Goal: Information Seeking & Learning: Understand process/instructions

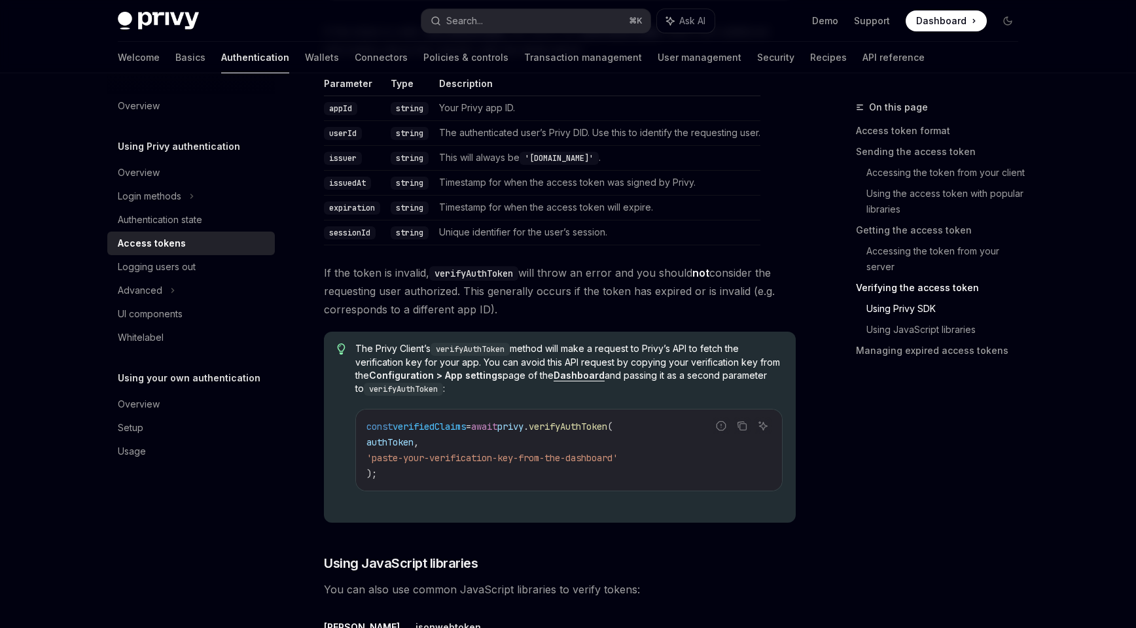
scroll to position [2397, 0]
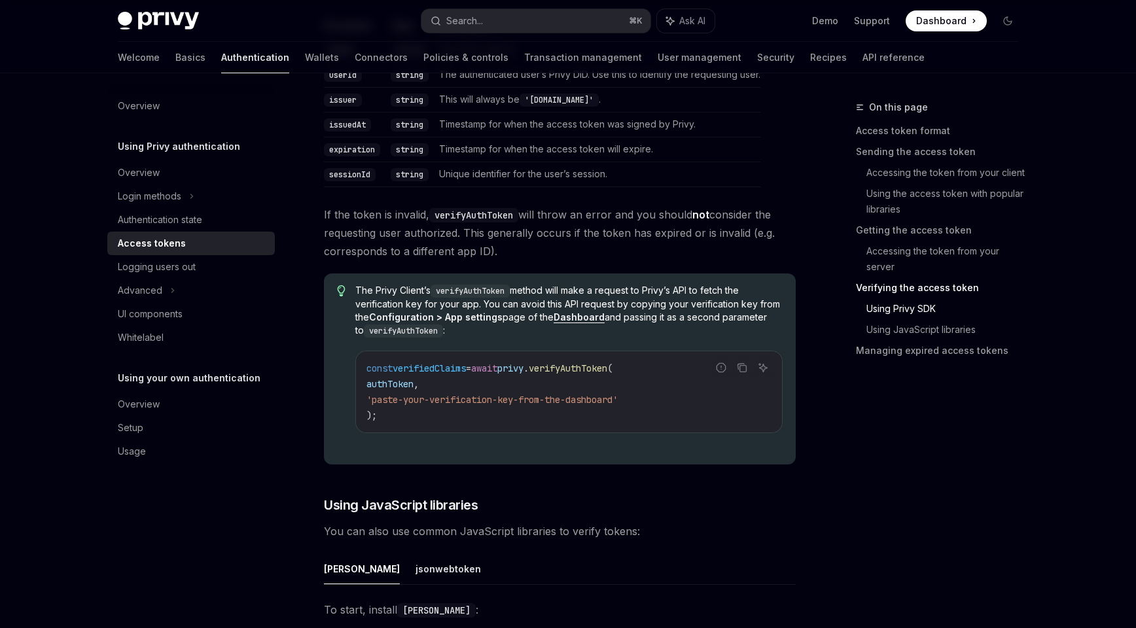
click at [537, 336] on span "The Privy Client’s verifyAuthToken method will make a request to [PERSON_NAME]’…" at bounding box center [568, 311] width 427 height 54
click at [524, 325] on span "The Privy Client’s verifyAuthToken method will make a request to [PERSON_NAME]’…" at bounding box center [568, 311] width 427 height 54
click at [366, 289] on span "The Privy Client’s verifyAuthToken method will make a request to [PERSON_NAME]’…" at bounding box center [568, 311] width 427 height 54
click at [658, 58] on link "User management" at bounding box center [700, 57] width 84 height 31
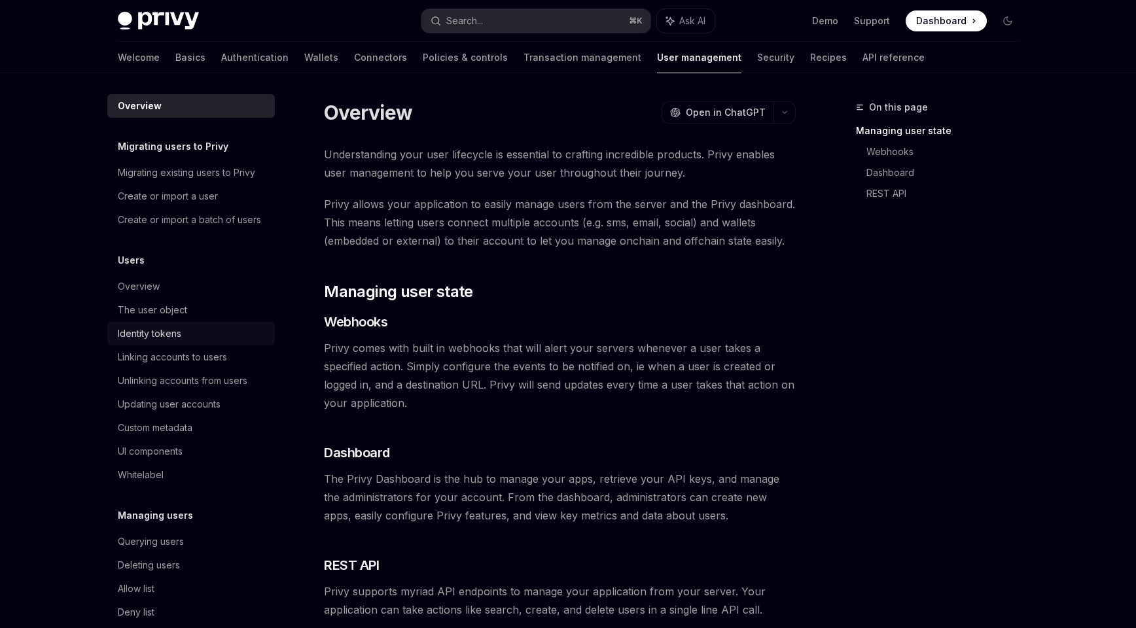
click at [174, 330] on div "Identity tokens" at bounding box center [149, 334] width 63 height 16
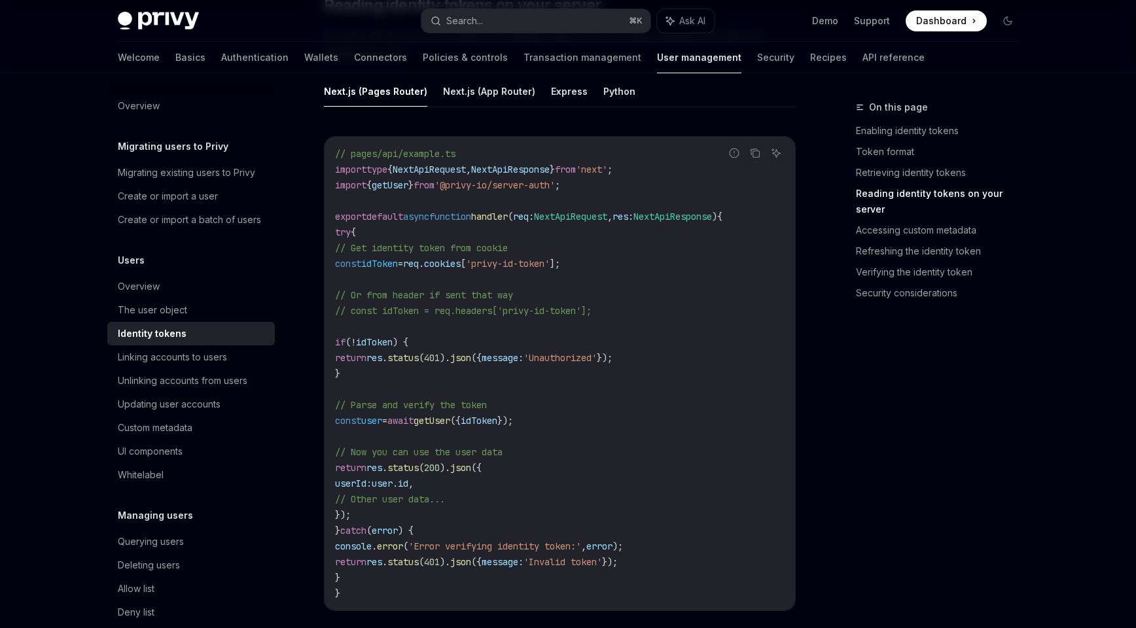
scroll to position [1821, 0]
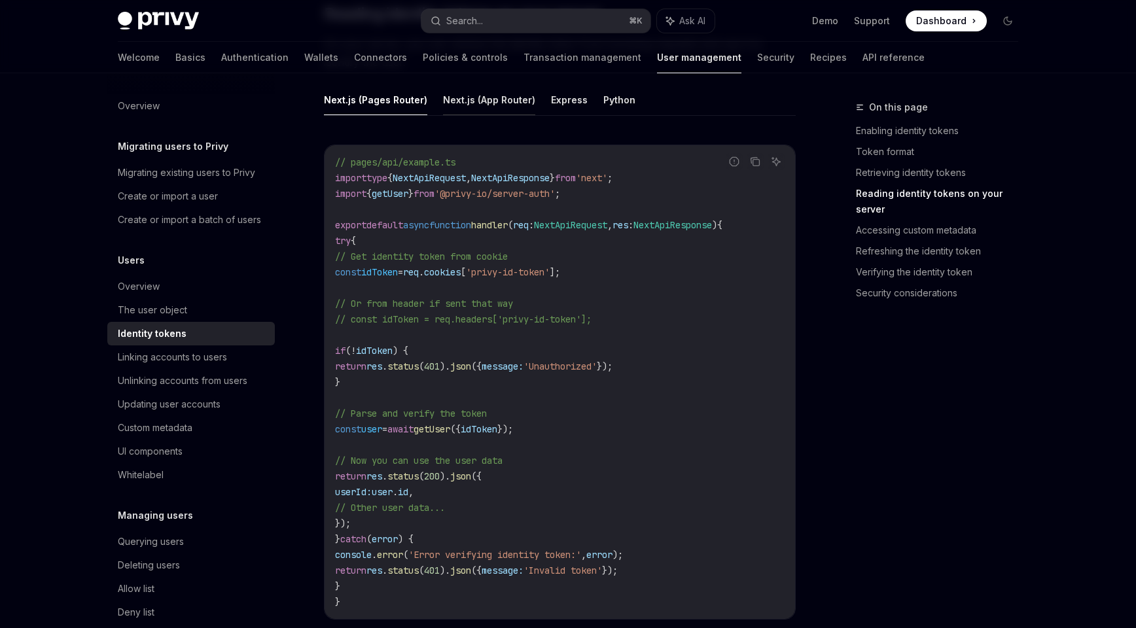
click at [499, 104] on button "Next.js (App Router)" at bounding box center [489, 99] width 92 height 31
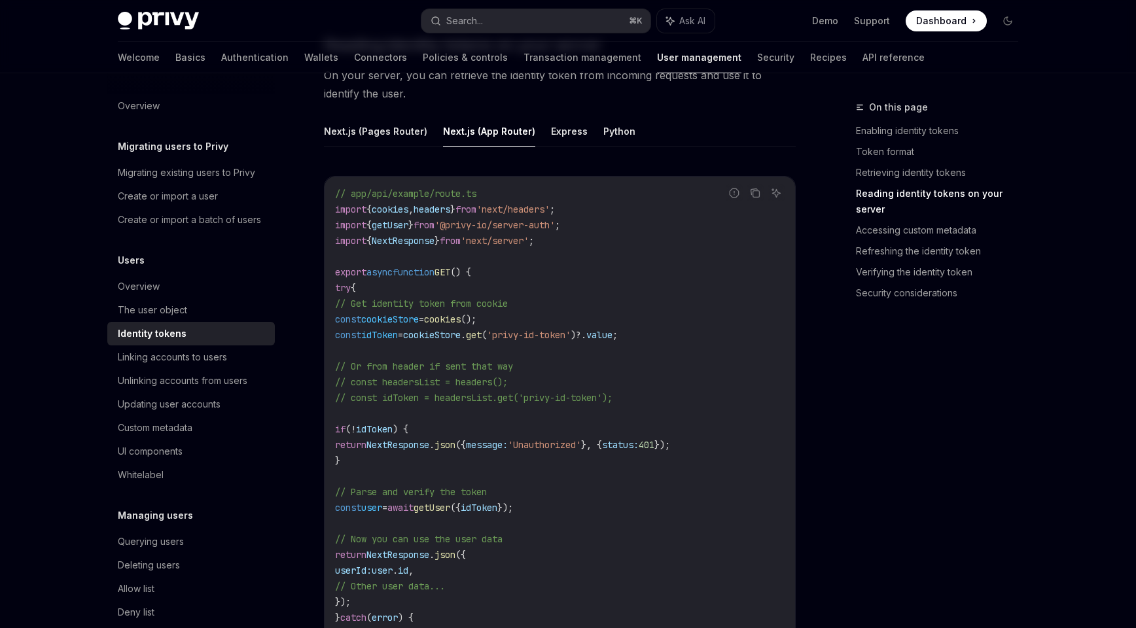
scroll to position [1789, 0]
click at [565, 131] on button "Express" at bounding box center [569, 131] width 37 height 31
type textarea "*"
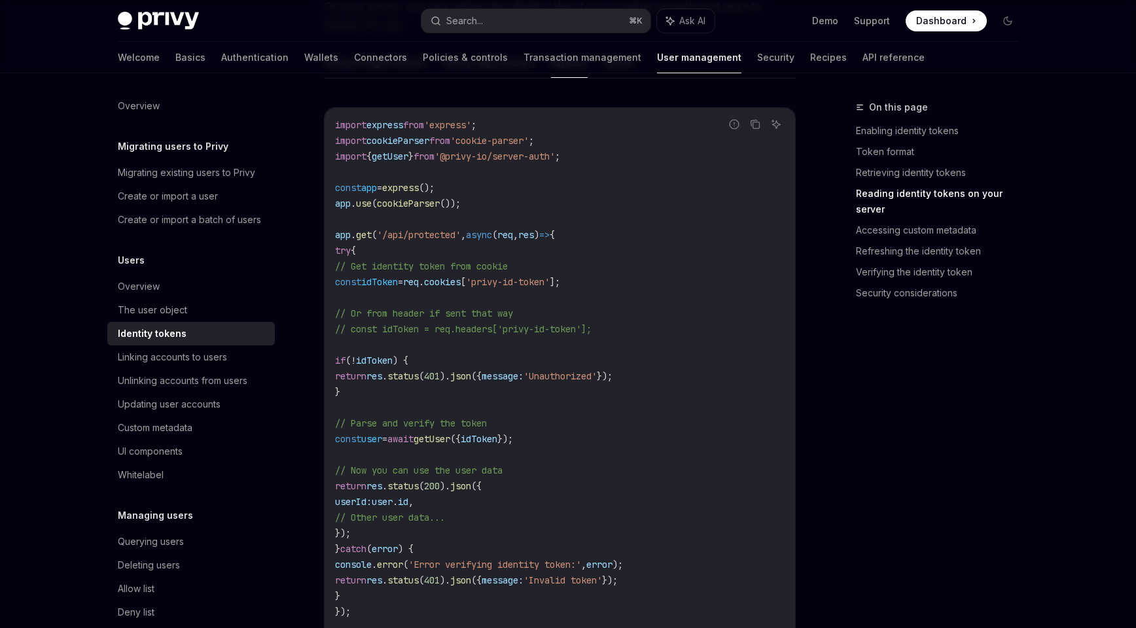
scroll to position [1842, 0]
